Goal: Navigation & Orientation: Find specific page/section

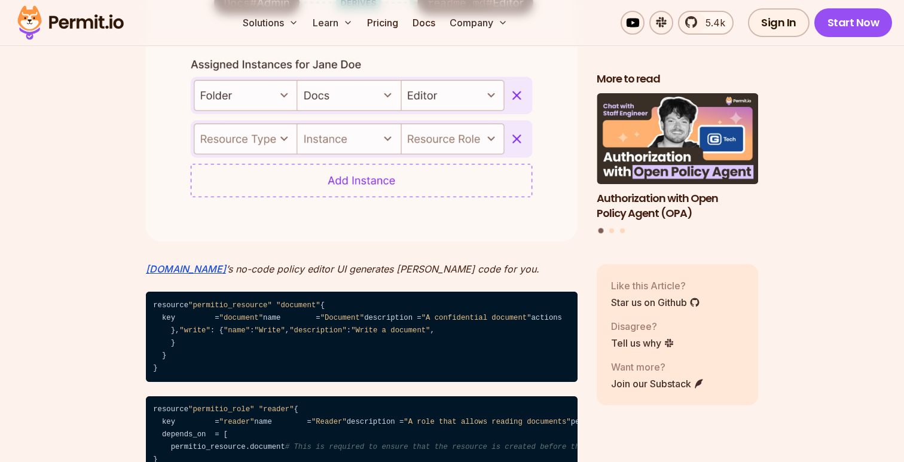
scroll to position [3636, 0]
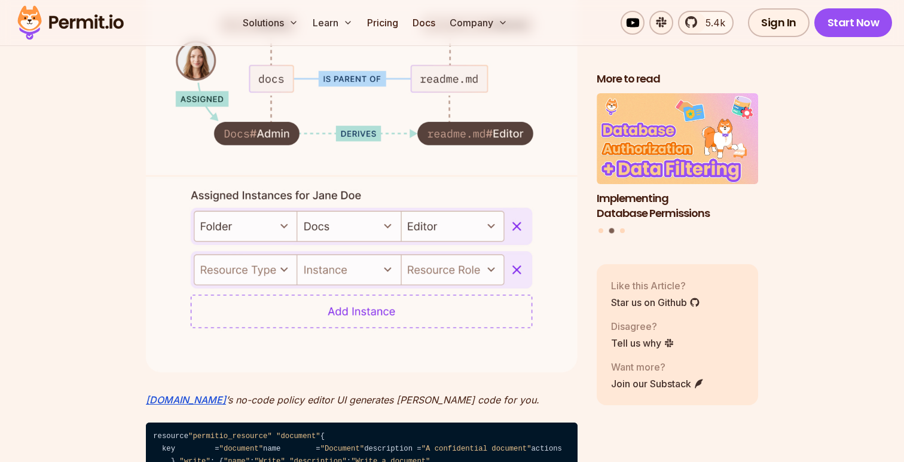
scroll to position [3502, 0]
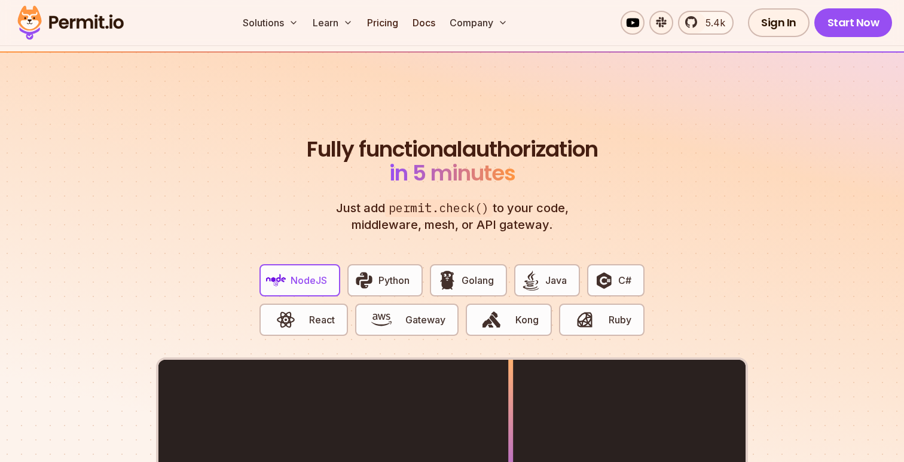
scroll to position [2286, 0]
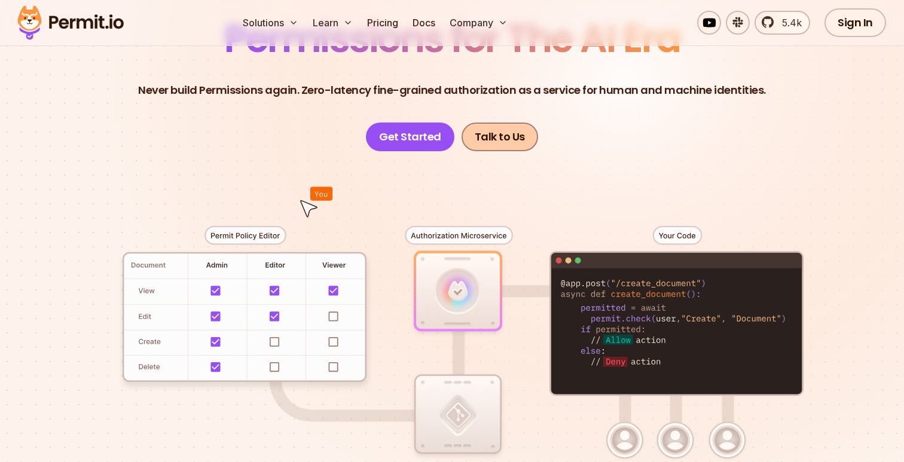
scroll to position [239, 0]
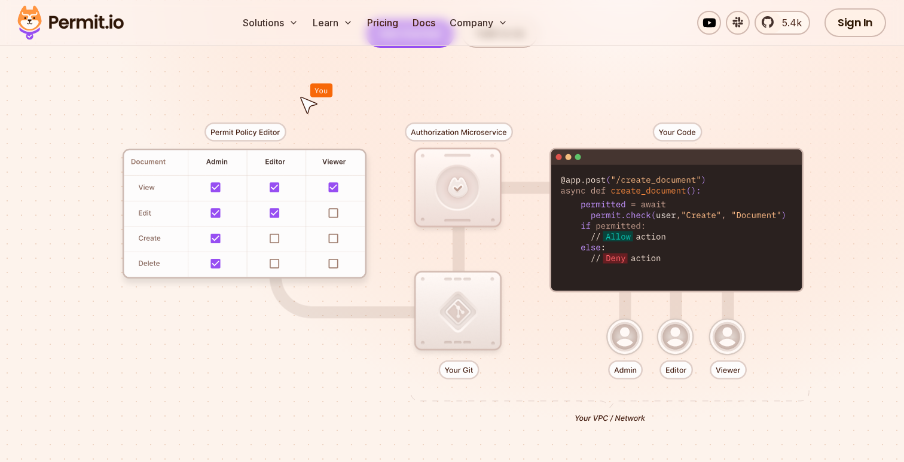
drag, startPoint x: 306, startPoint y: 103, endPoint x: 280, endPoint y: 212, distance: 111.3
click at [280, 212] on div at bounding box center [451, 268] width 837 height 440
click at [275, 225] on div at bounding box center [451, 268] width 837 height 440
